Goal: Navigation & Orientation: Find specific page/section

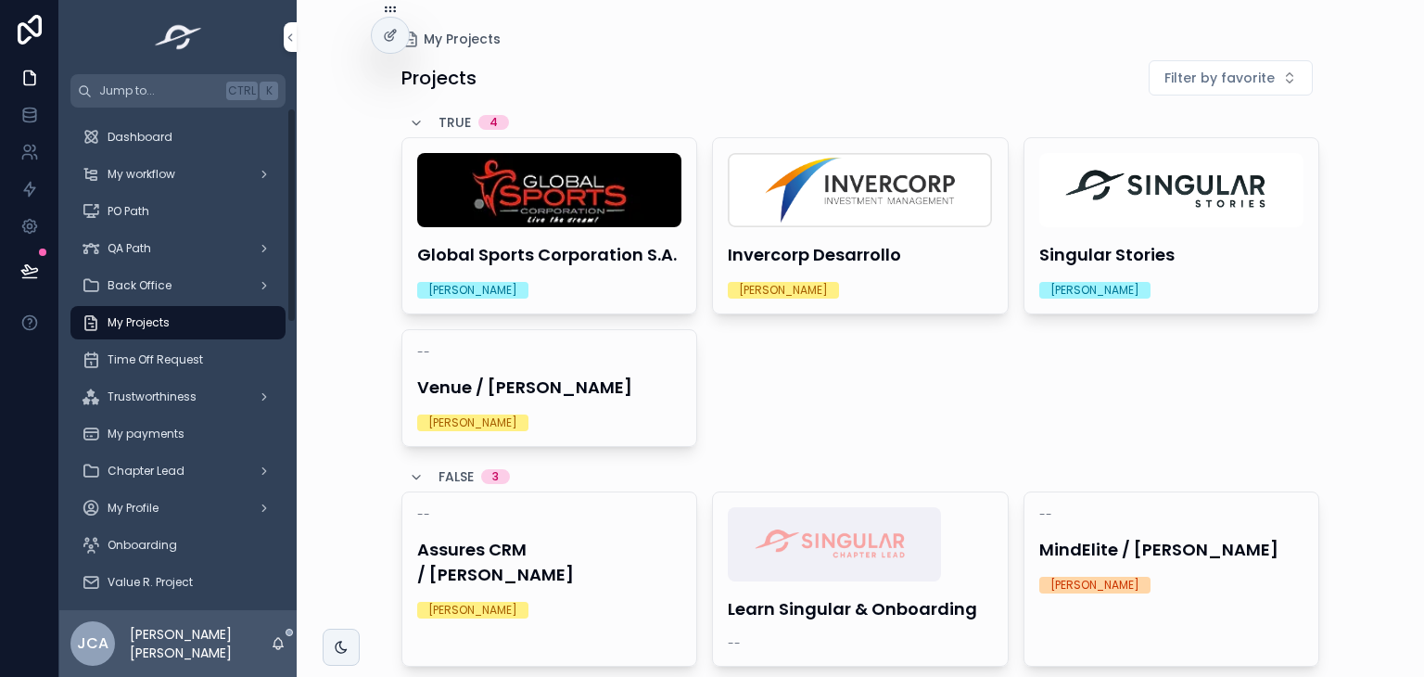
click at [159, 431] on span "My payments" at bounding box center [146, 433] width 77 height 15
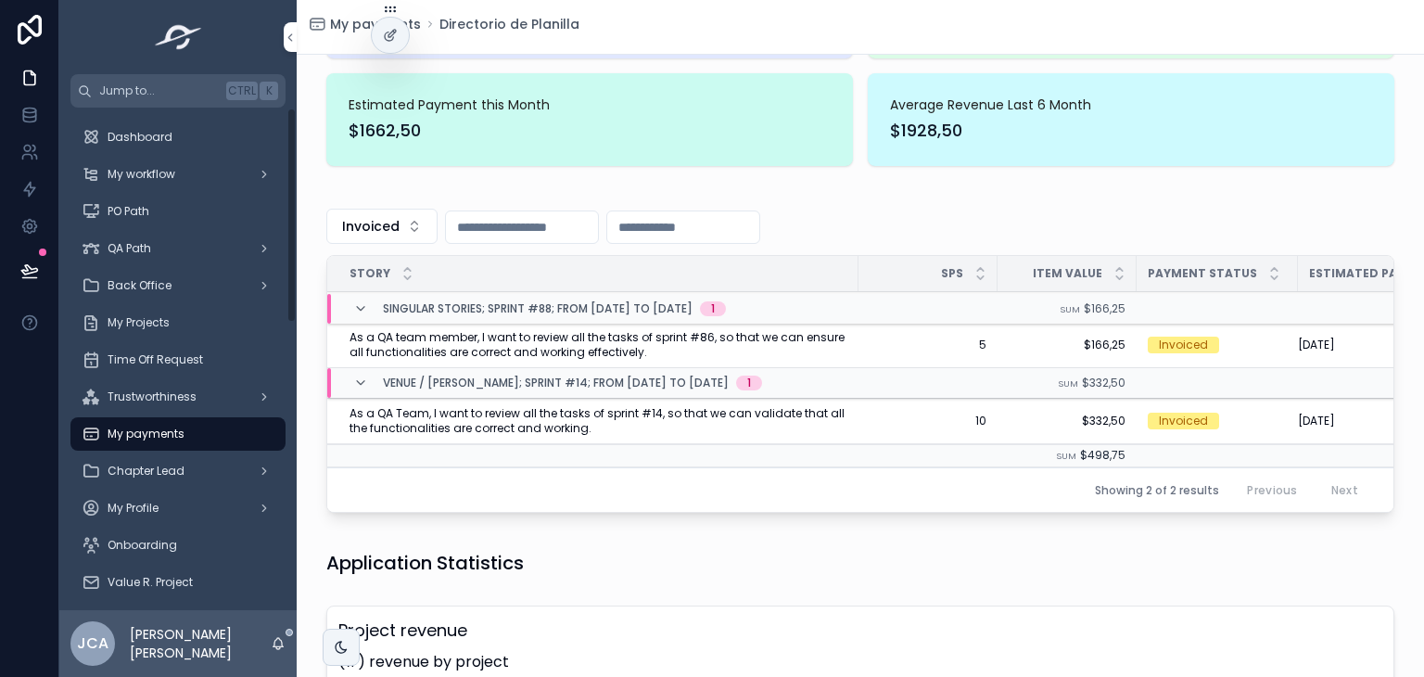
drag, startPoint x: 291, startPoint y: 204, endPoint x: 386, endPoint y: 121, distance: 126.1
click at [386, 121] on div "Jump to... Ctrl K Dashboard My workflow PO Path QA Path Back Office My Projects…" at bounding box center [741, 338] width 1365 height 677
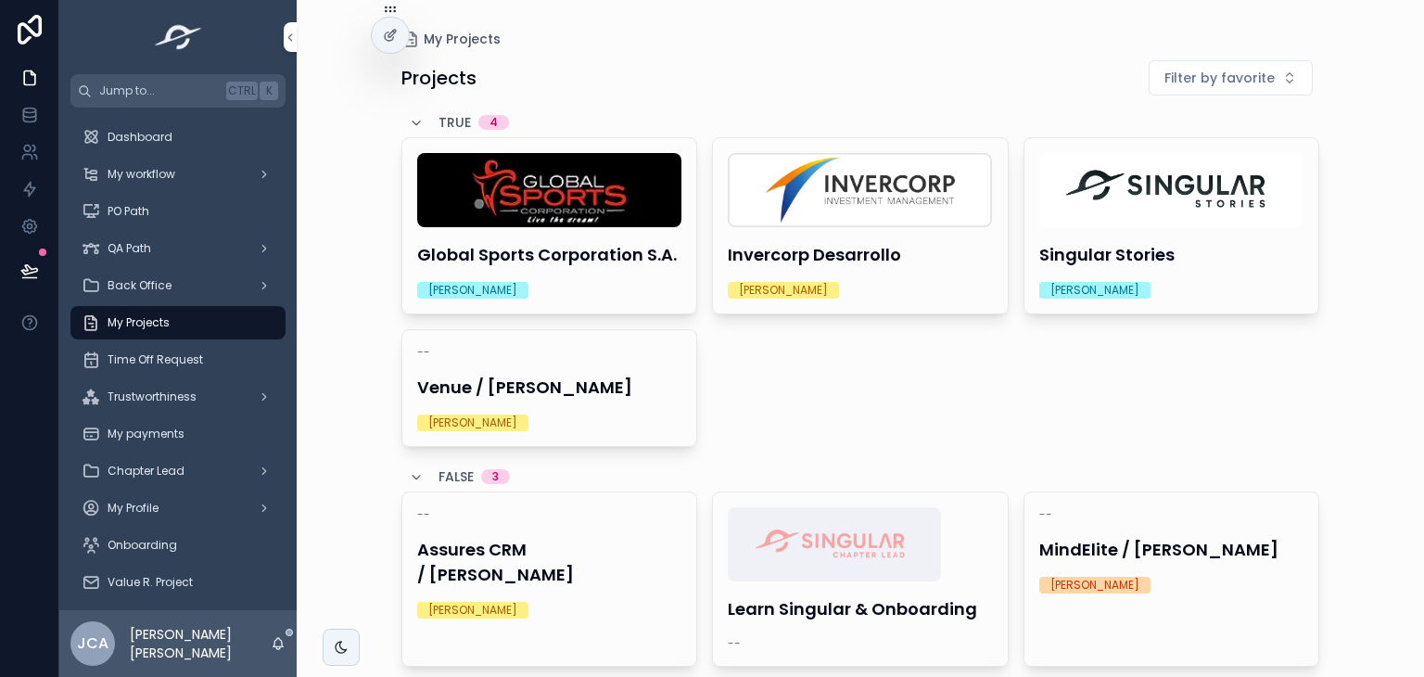
click at [489, 375] on h4 "Venue / [PERSON_NAME]" at bounding box center [549, 387] width 265 height 25
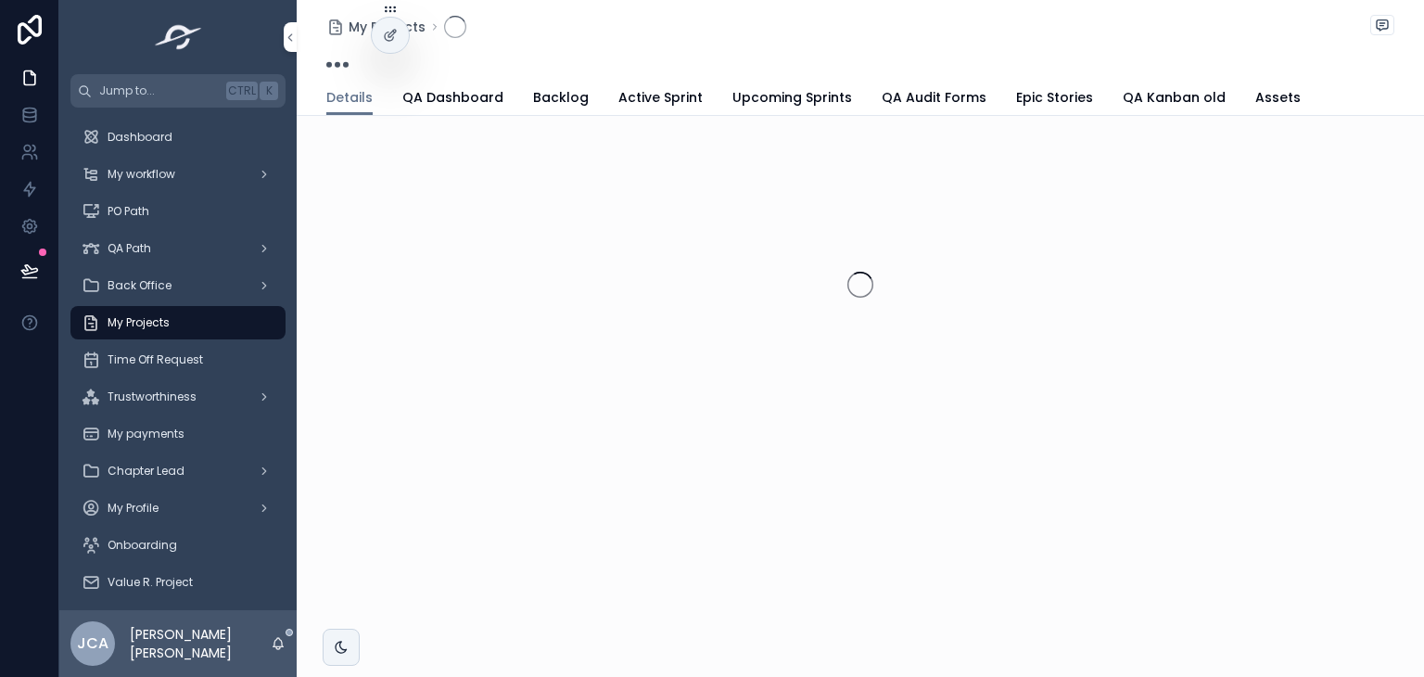
click at [646, 93] on span "Active Sprint" at bounding box center [660, 97] width 84 height 19
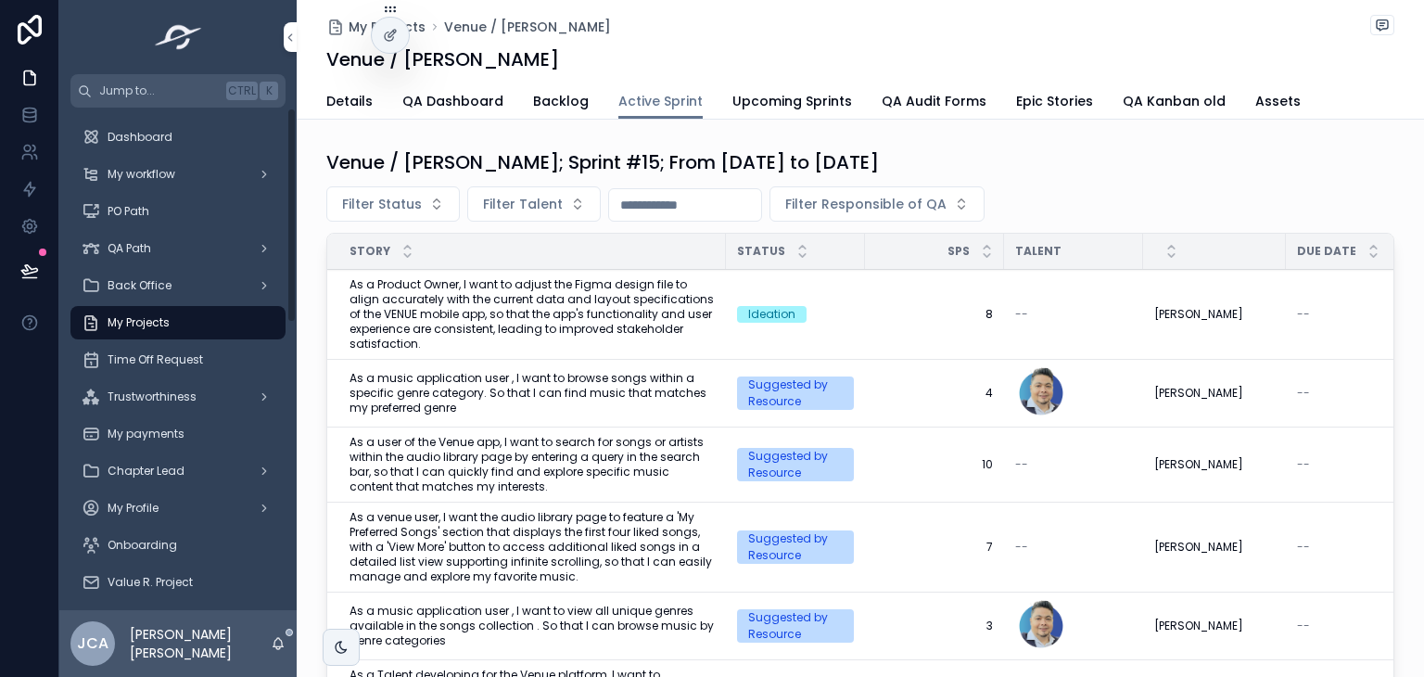
drag, startPoint x: 153, startPoint y: 324, endPoint x: 178, endPoint y: 318, distance: 25.6
click at [153, 324] on span "My Projects" at bounding box center [139, 322] width 62 height 15
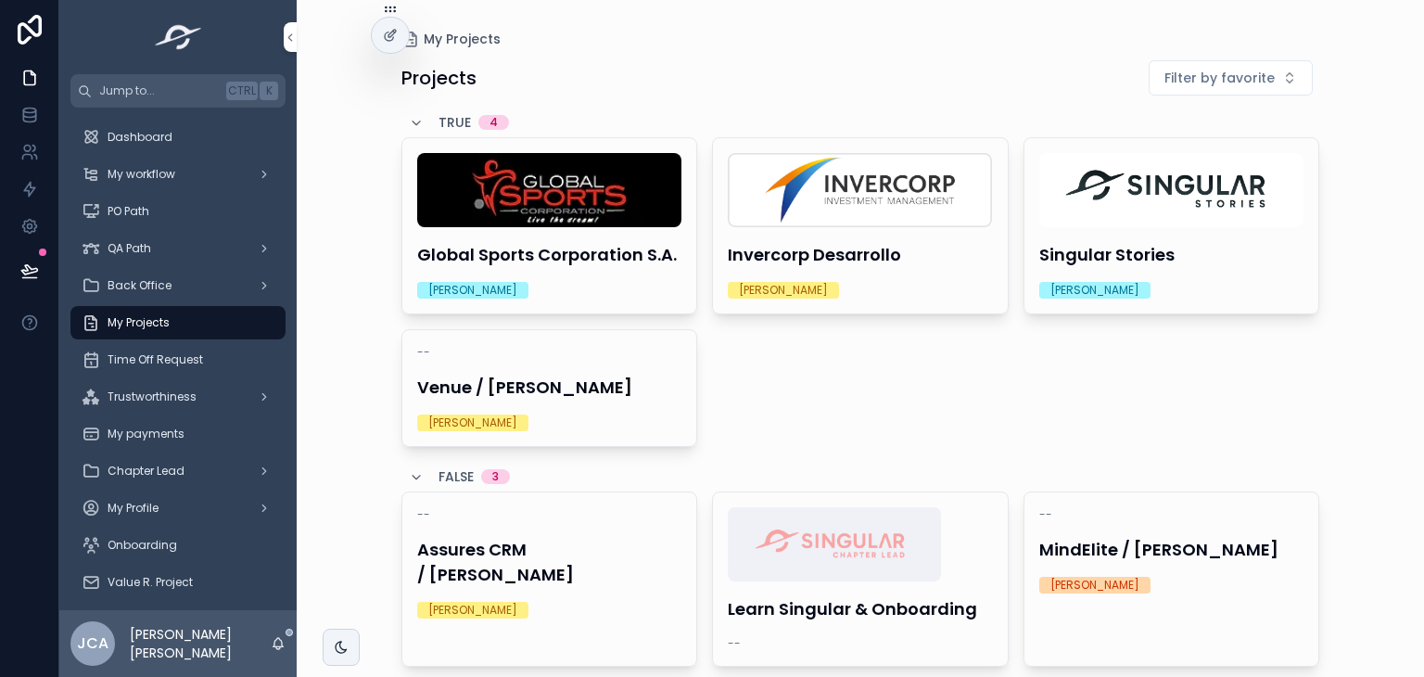
click at [1094, 192] on img "scrollable content" at bounding box center [1171, 190] width 264 height 74
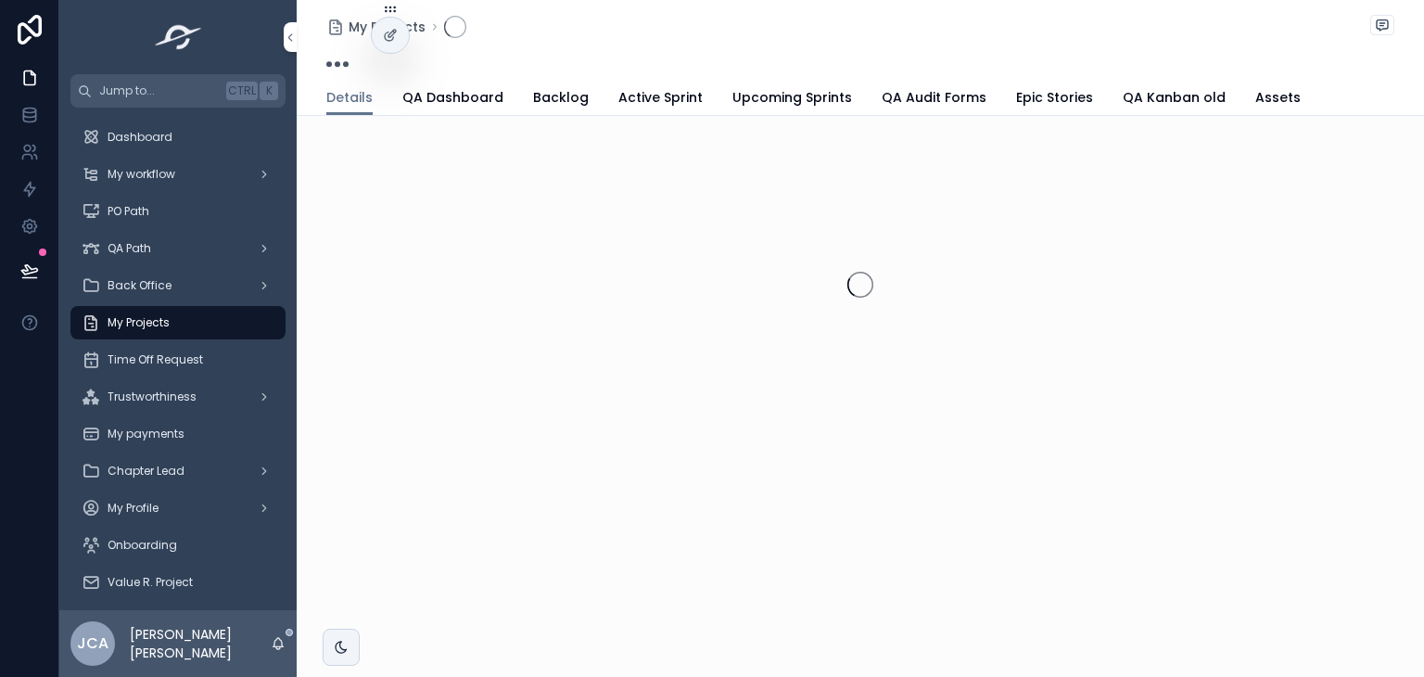
click at [646, 99] on span "Active Sprint" at bounding box center [660, 97] width 84 height 19
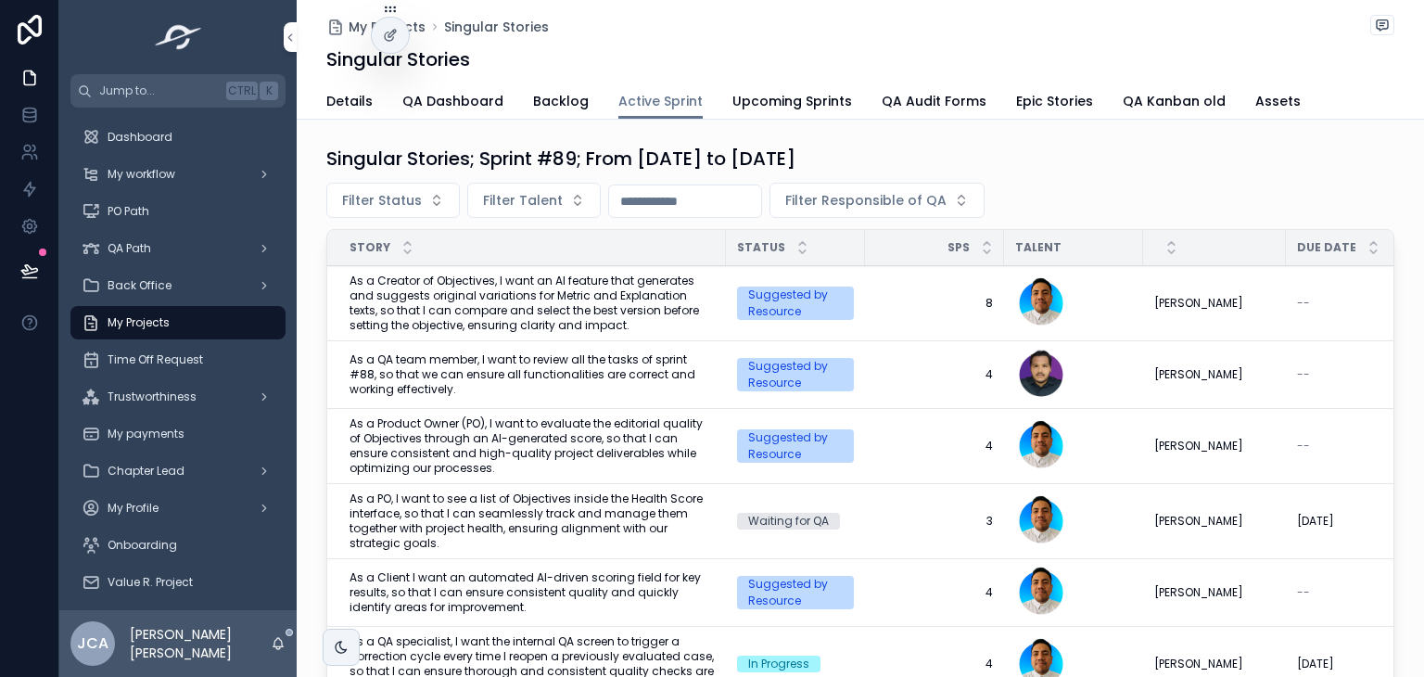
scroll to position [4, 0]
drag, startPoint x: 200, startPoint y: 316, endPoint x: 210, endPoint y: 311, distance: 10.4
click at [200, 316] on div "My Projects" at bounding box center [178, 323] width 193 height 30
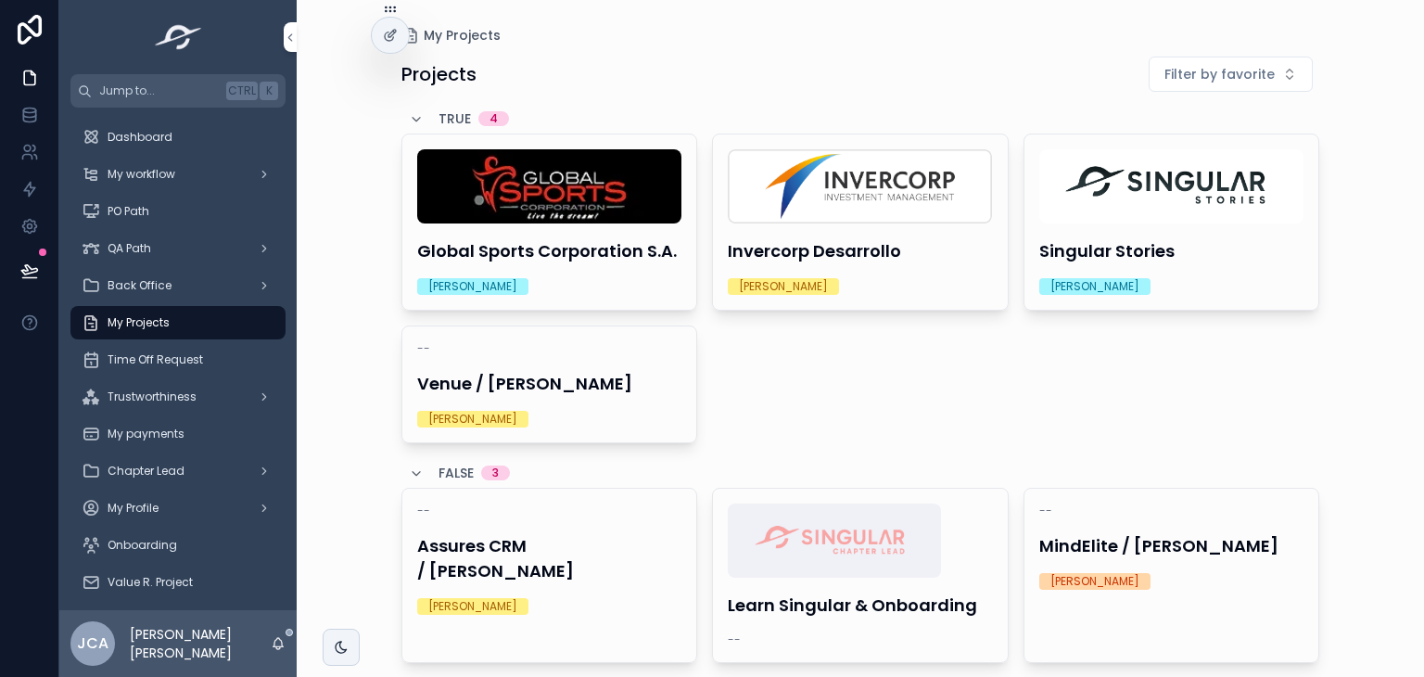
click at [616, 238] on h4 "Global Sports Corporation S.A." at bounding box center [549, 250] width 265 height 25
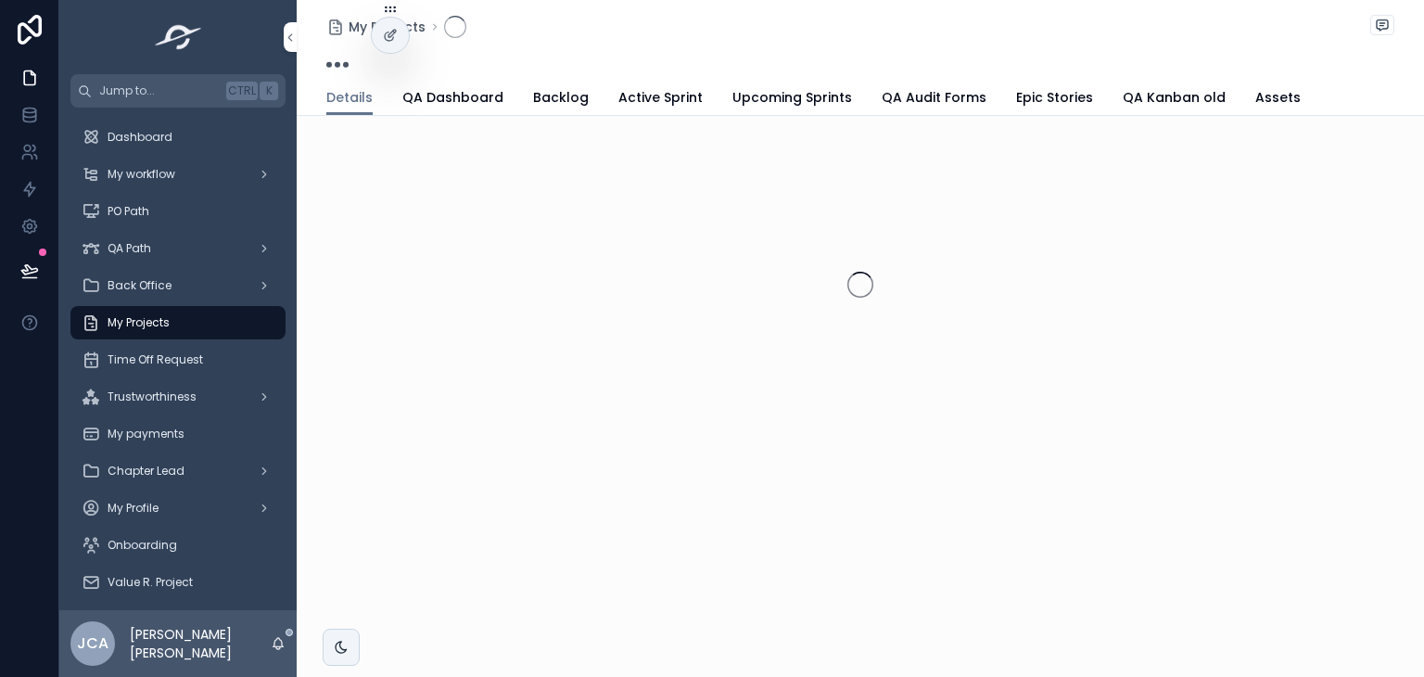
click at [650, 102] on span "Active Sprint" at bounding box center [660, 97] width 84 height 19
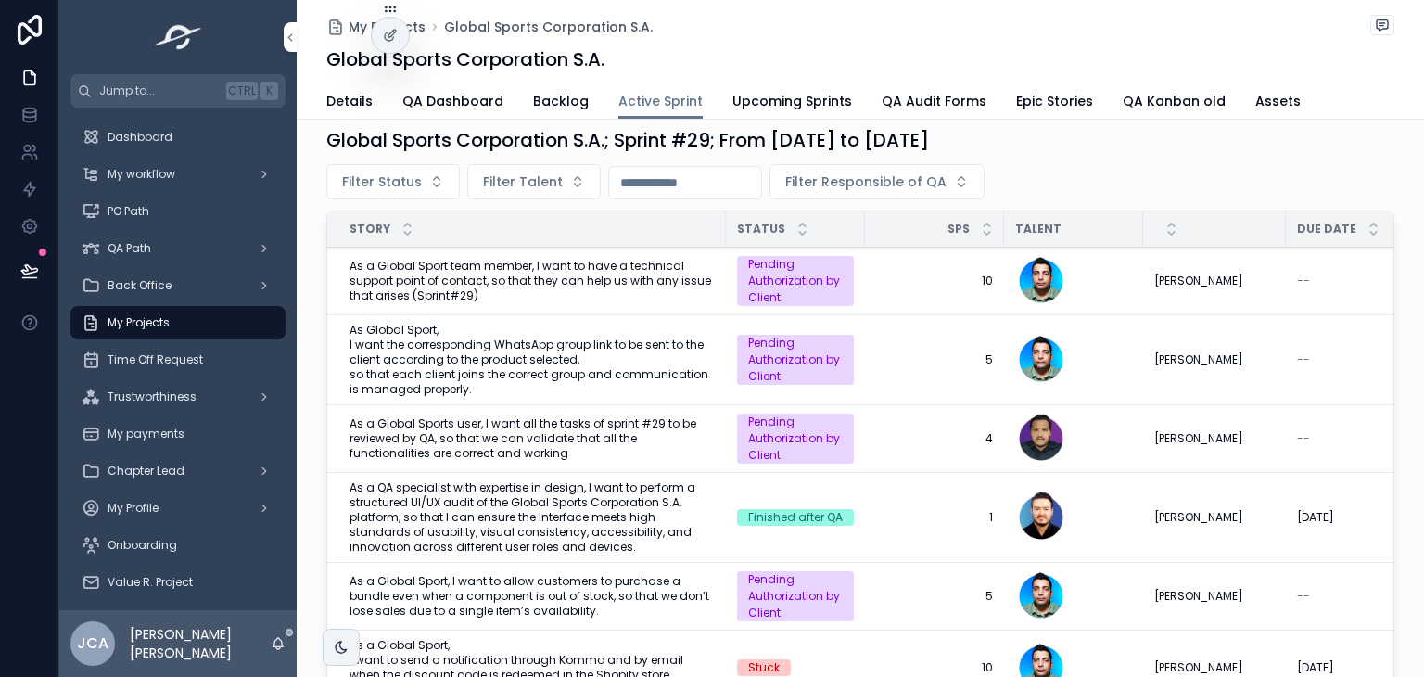
scroll to position [21, 0]
click at [197, 320] on div "My Projects" at bounding box center [178, 323] width 193 height 30
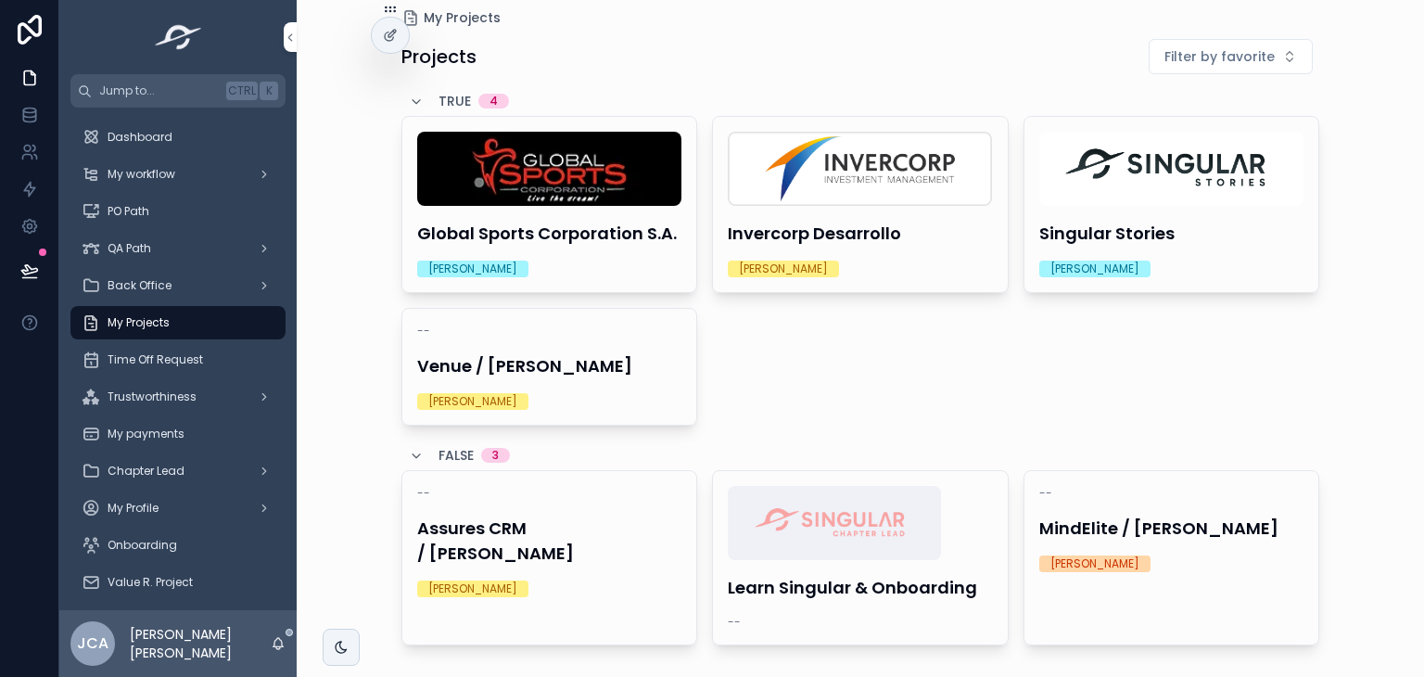
click at [871, 248] on div "Invercorp Desarrollo [PERSON_NAME]" at bounding box center [860, 204] width 295 height 175
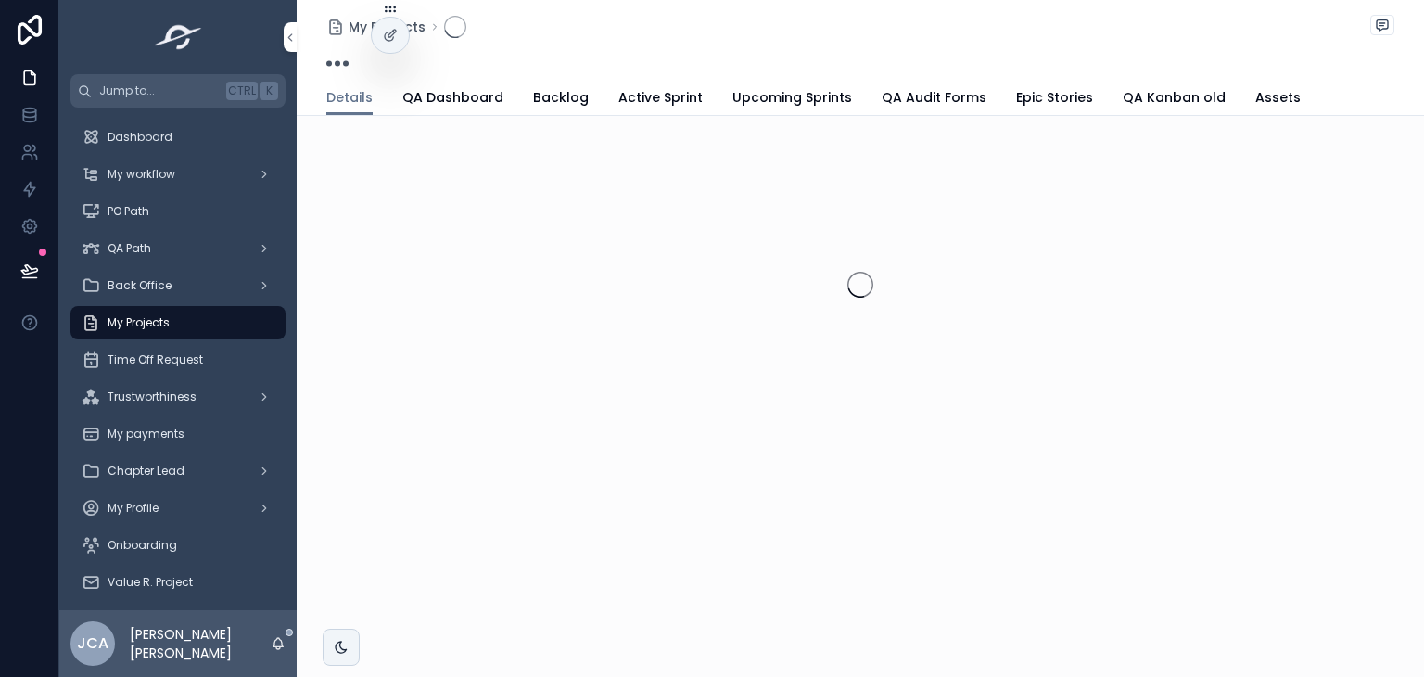
click at [642, 94] on span "Active Sprint" at bounding box center [660, 97] width 84 height 19
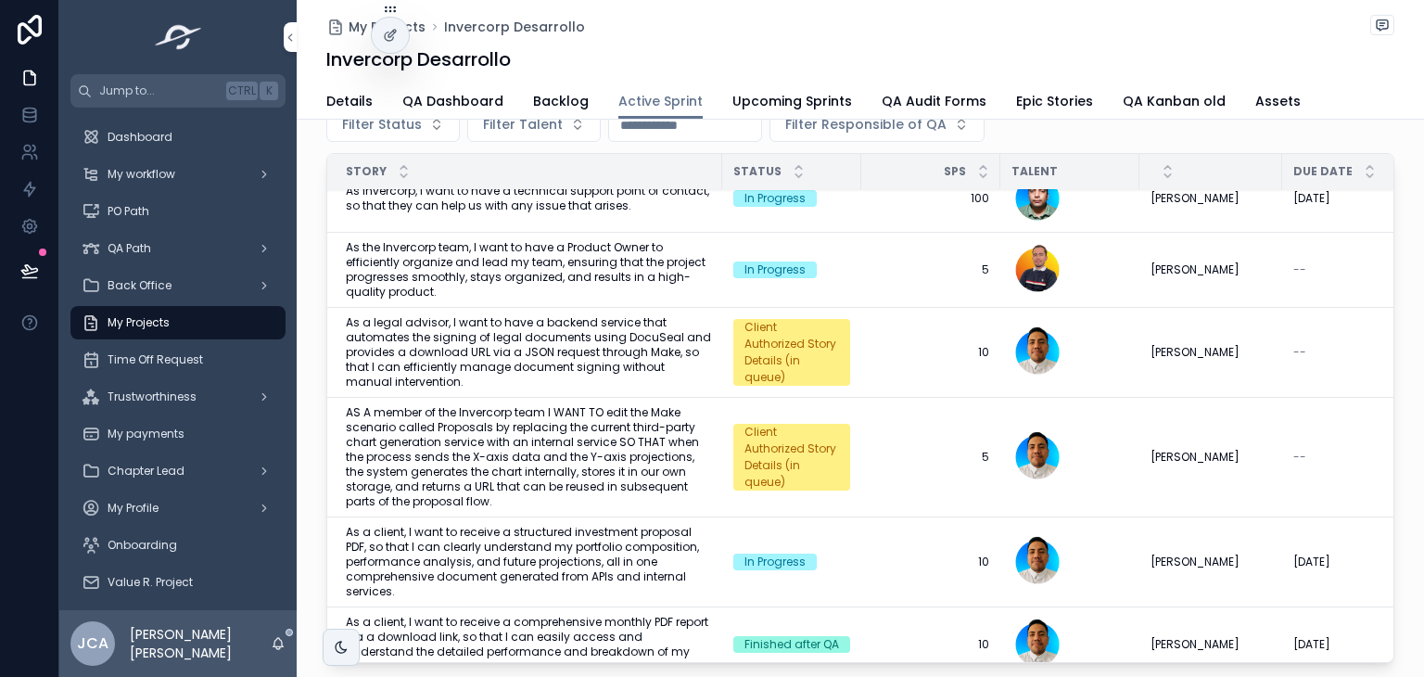
scroll to position [77, 0]
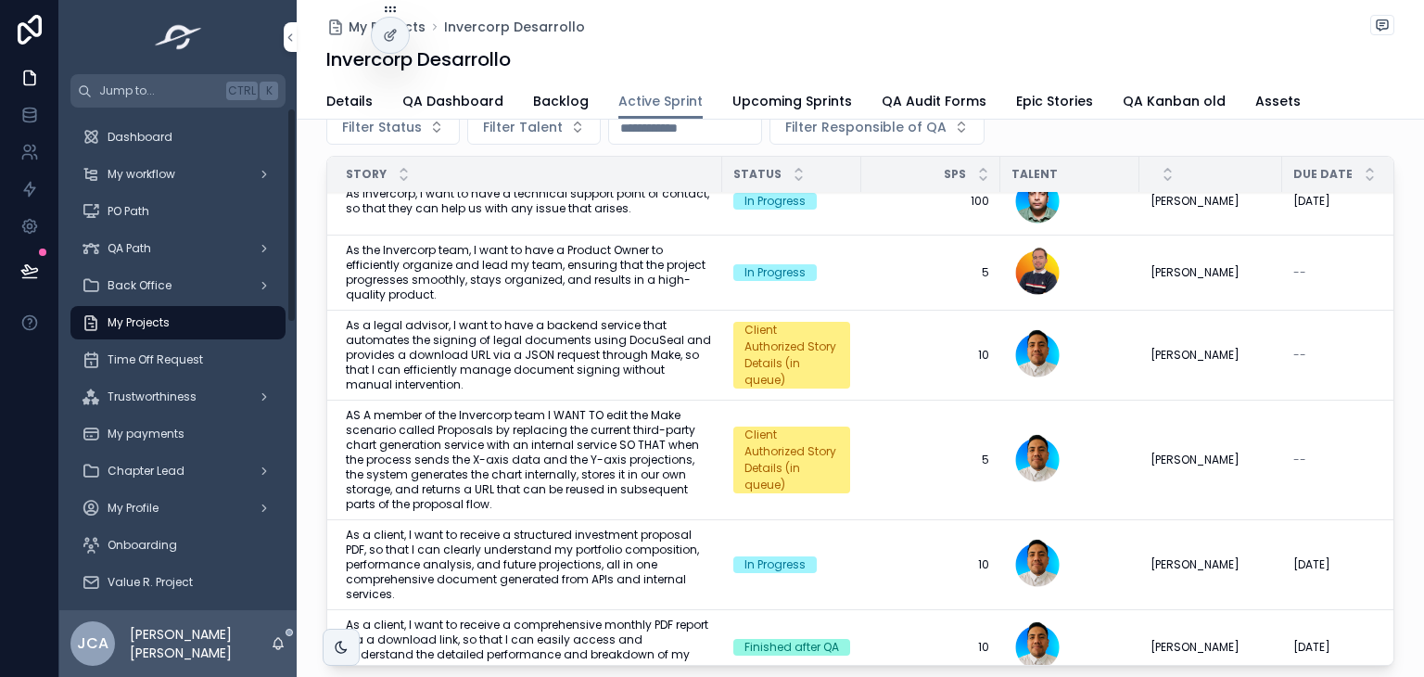
click at [234, 318] on div "My Projects" at bounding box center [178, 323] width 193 height 30
